Goal: Find specific page/section: Find specific page/section

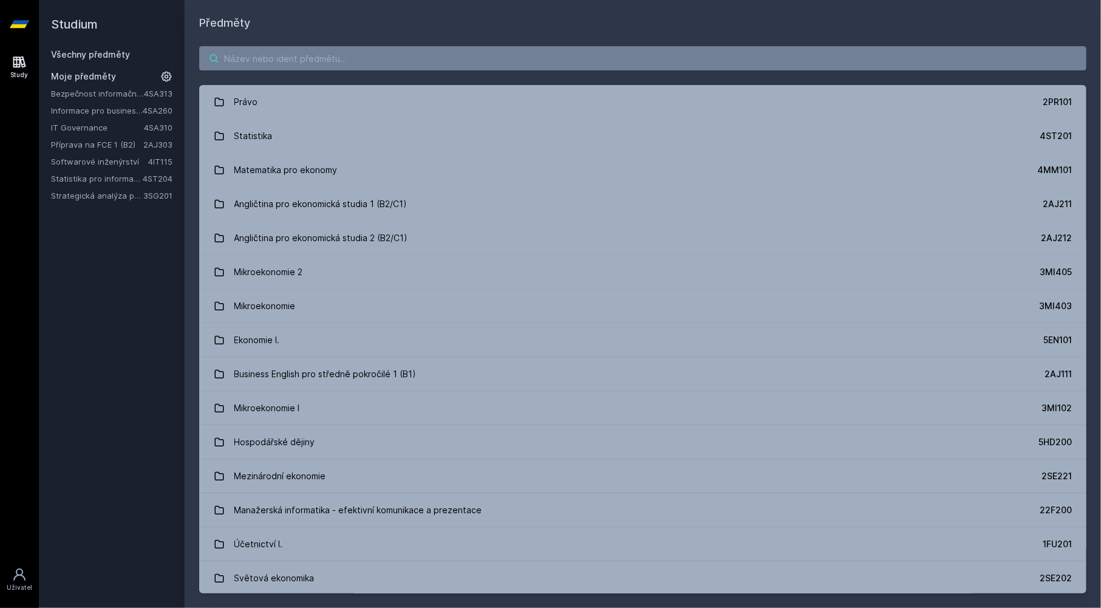
click at [332, 63] on input "search" at bounding box center [642, 58] width 887 height 24
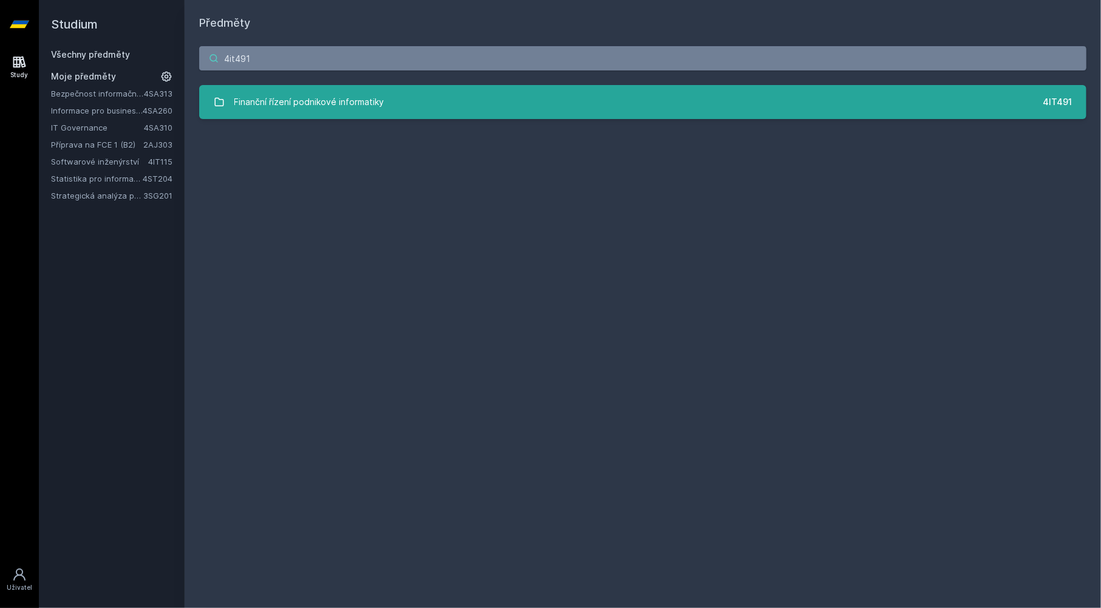
type input "4it491"
click at [404, 95] on link "Finanční řízení podnikové informatiky 4IT491" at bounding box center [642, 102] width 887 height 34
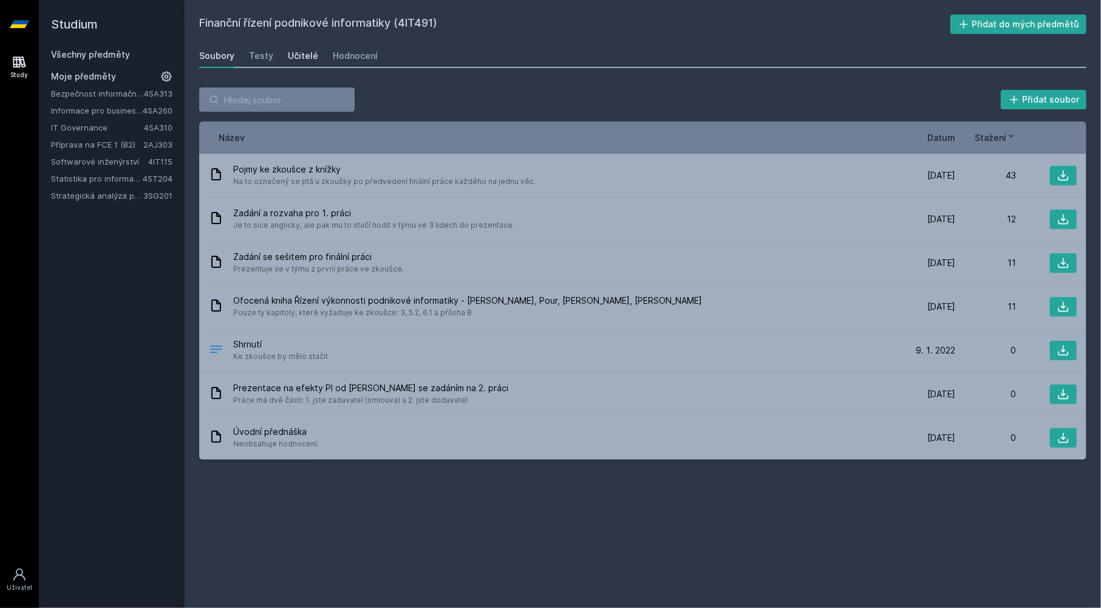
click at [291, 63] on link "Učitelé" at bounding box center [303, 56] width 30 height 24
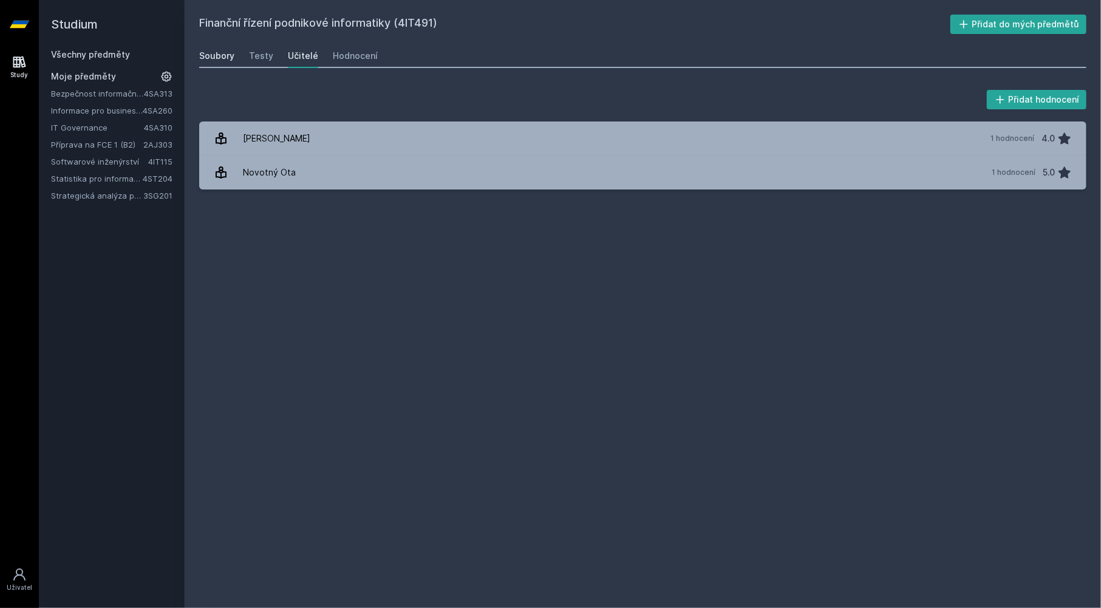
click at [217, 60] on div "Soubory" at bounding box center [216, 56] width 35 height 12
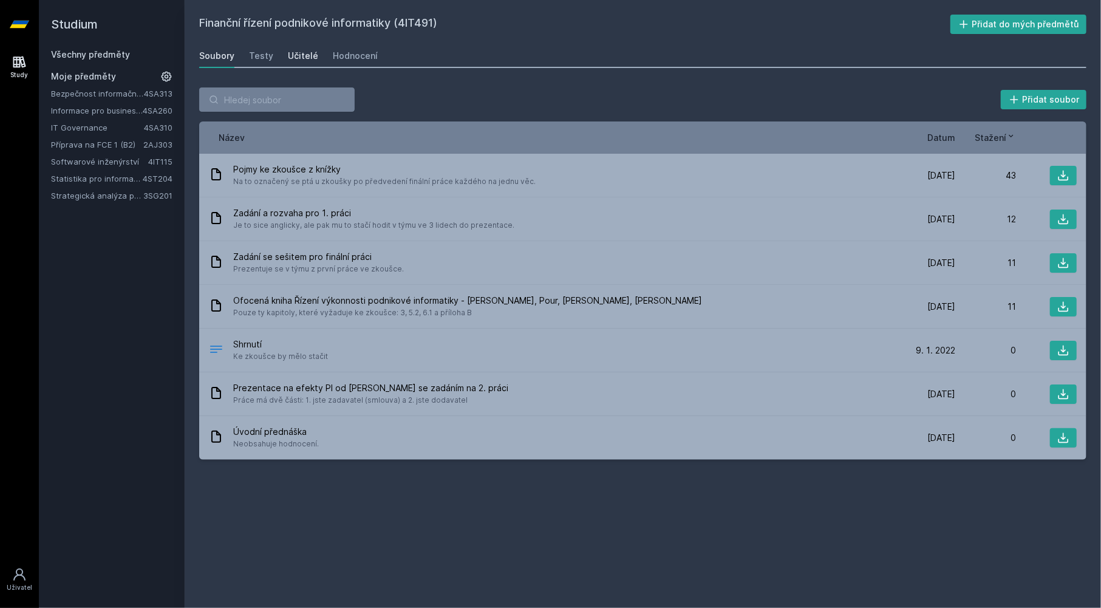
click at [304, 53] on div "Učitelé" at bounding box center [303, 56] width 30 height 12
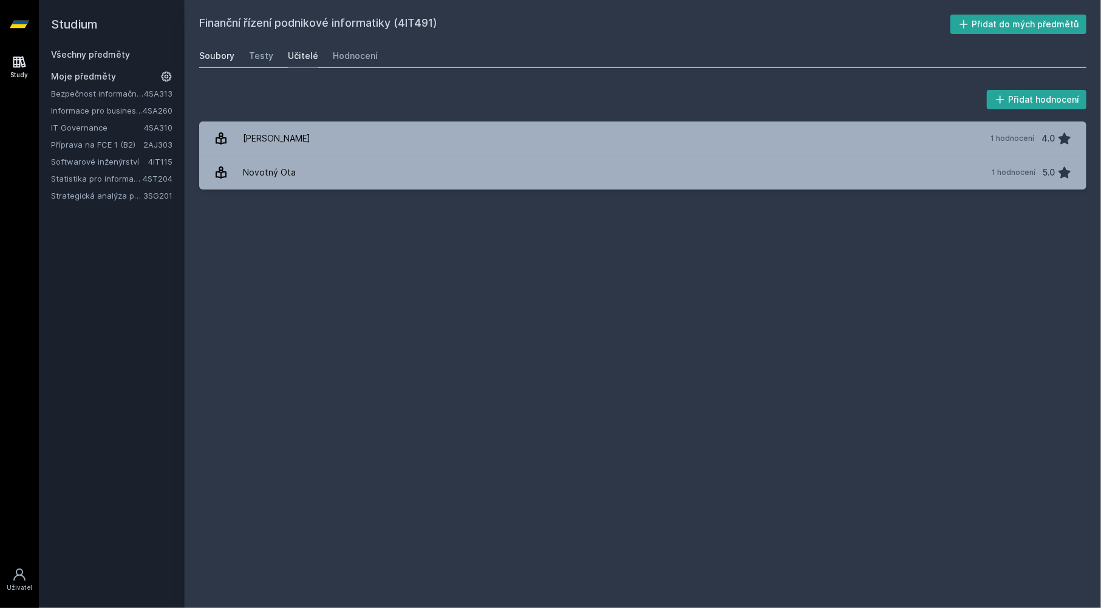
click at [226, 66] on link "Soubory" at bounding box center [216, 56] width 35 height 24
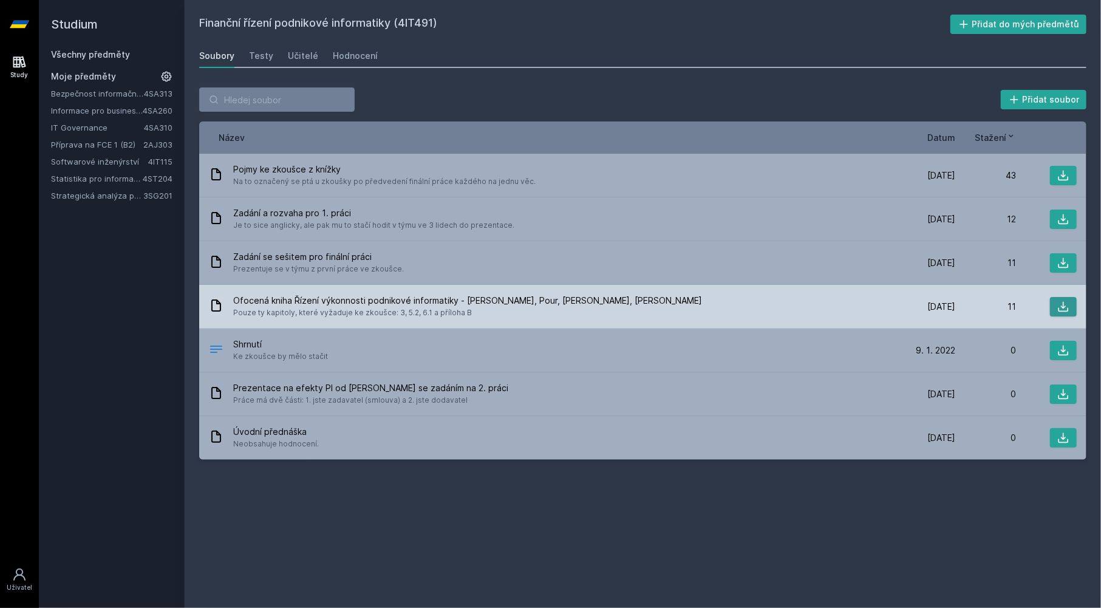
click at [1059, 307] on icon at bounding box center [1063, 307] width 12 height 12
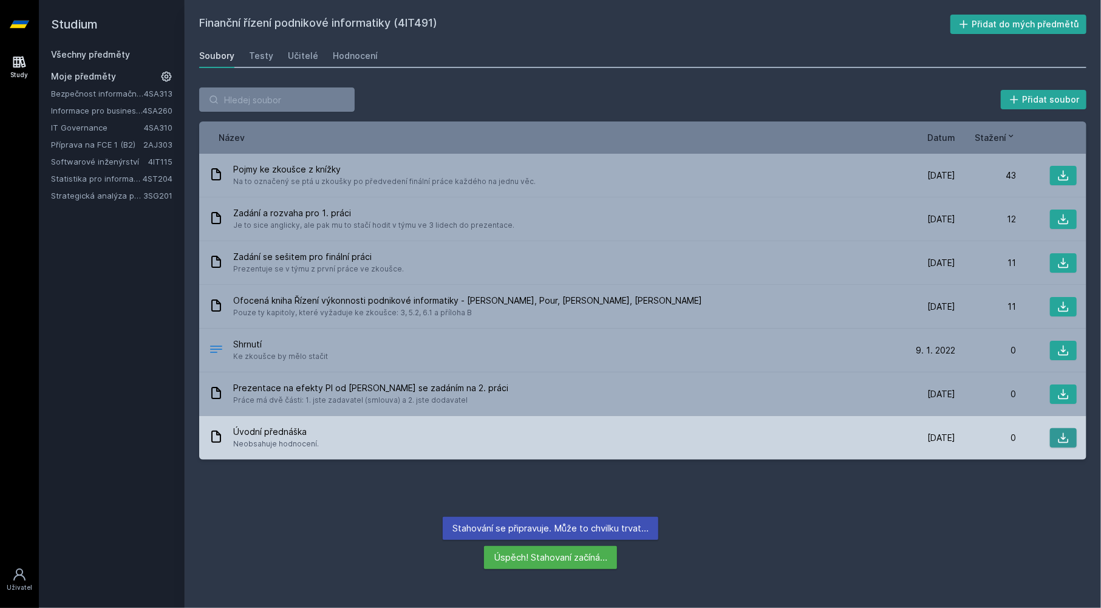
click at [1055, 438] on button at bounding box center [1063, 437] width 27 height 19
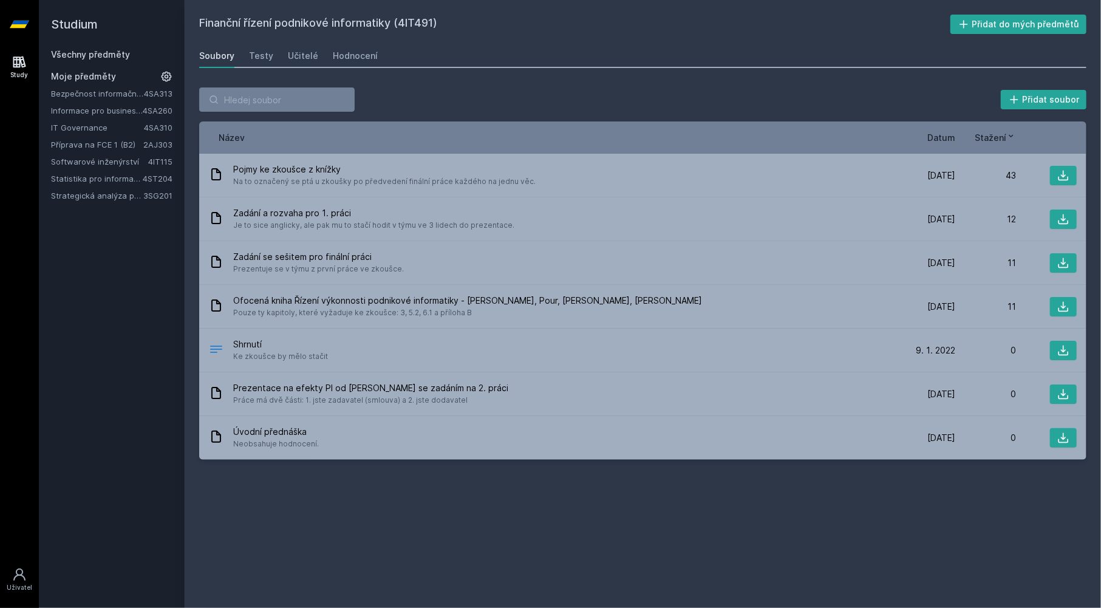
click at [76, 55] on link "Všechny předměty" at bounding box center [90, 54] width 79 height 10
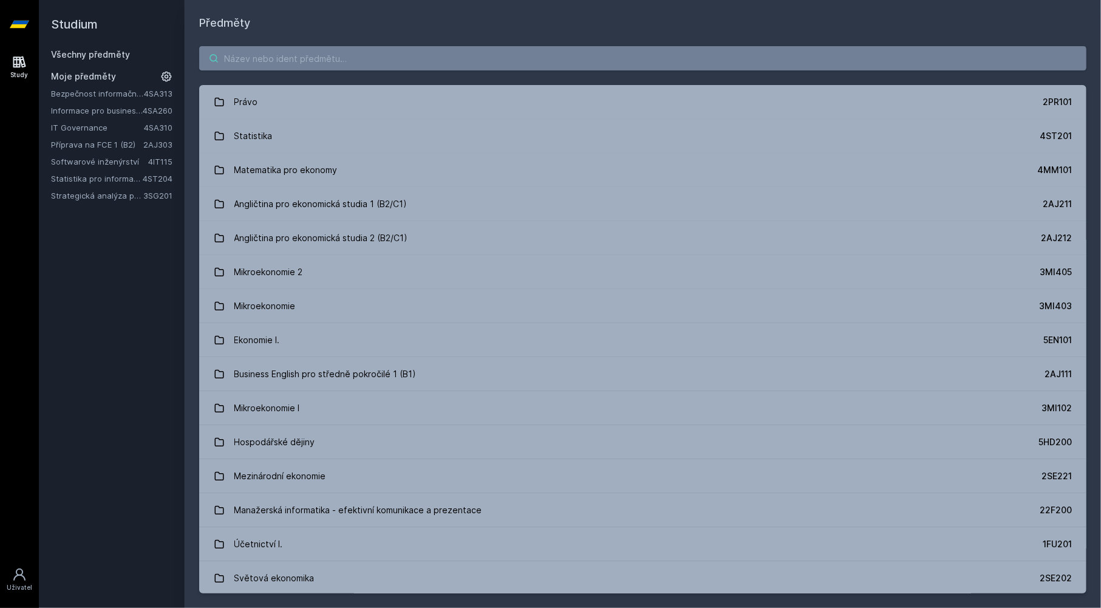
click at [277, 55] on input "search" at bounding box center [642, 58] width 887 height 24
paste input "4IT497"
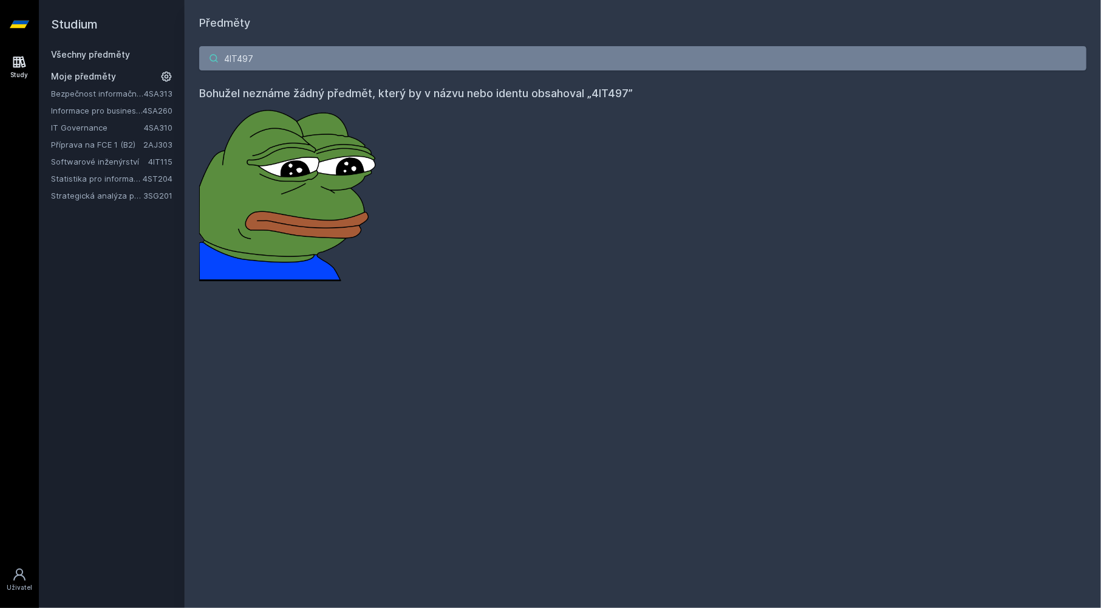
type input "4IT497"
